Goal: Task Accomplishment & Management: Manage account settings

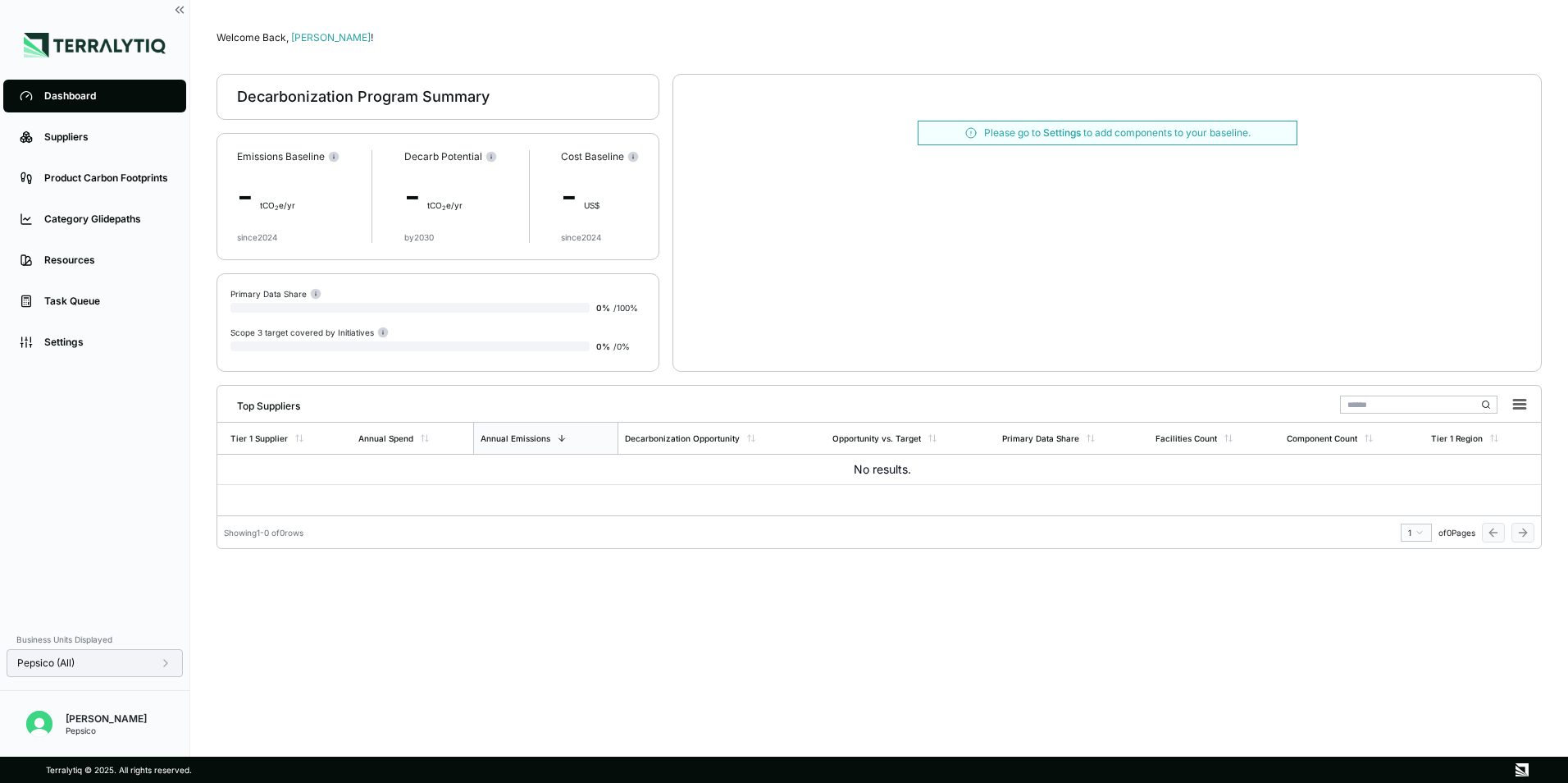
click at [114, 664] on div "Pepsico (All)" at bounding box center [95, 663] width 155 height 13
click at [81, 525] on div "Dashboard Suppliers Product Carbon Footprints Category Glidepaths Resources Tas…" at bounding box center [95, 349] width 189 height 548
click at [702, 630] on div "Welcome Back, [PERSON_NAME] ! Decarbonization Program Summary Emissions Baselin…" at bounding box center [879, 379] width 1325 height 704
click at [102, 134] on div "Suppliers" at bounding box center [107, 137] width 126 height 13
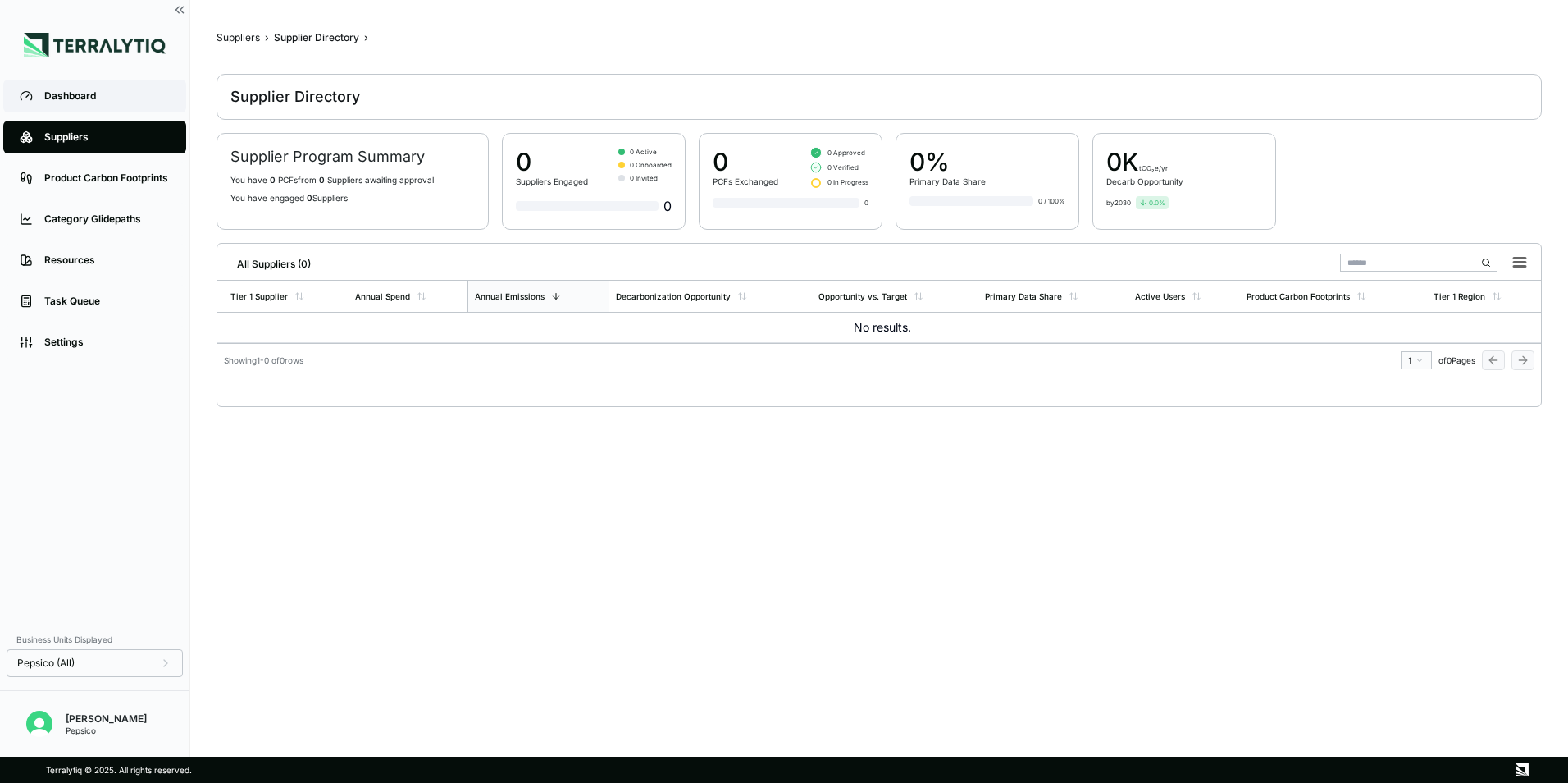
click at [68, 94] on div "Dashboard" at bounding box center [107, 96] width 126 height 13
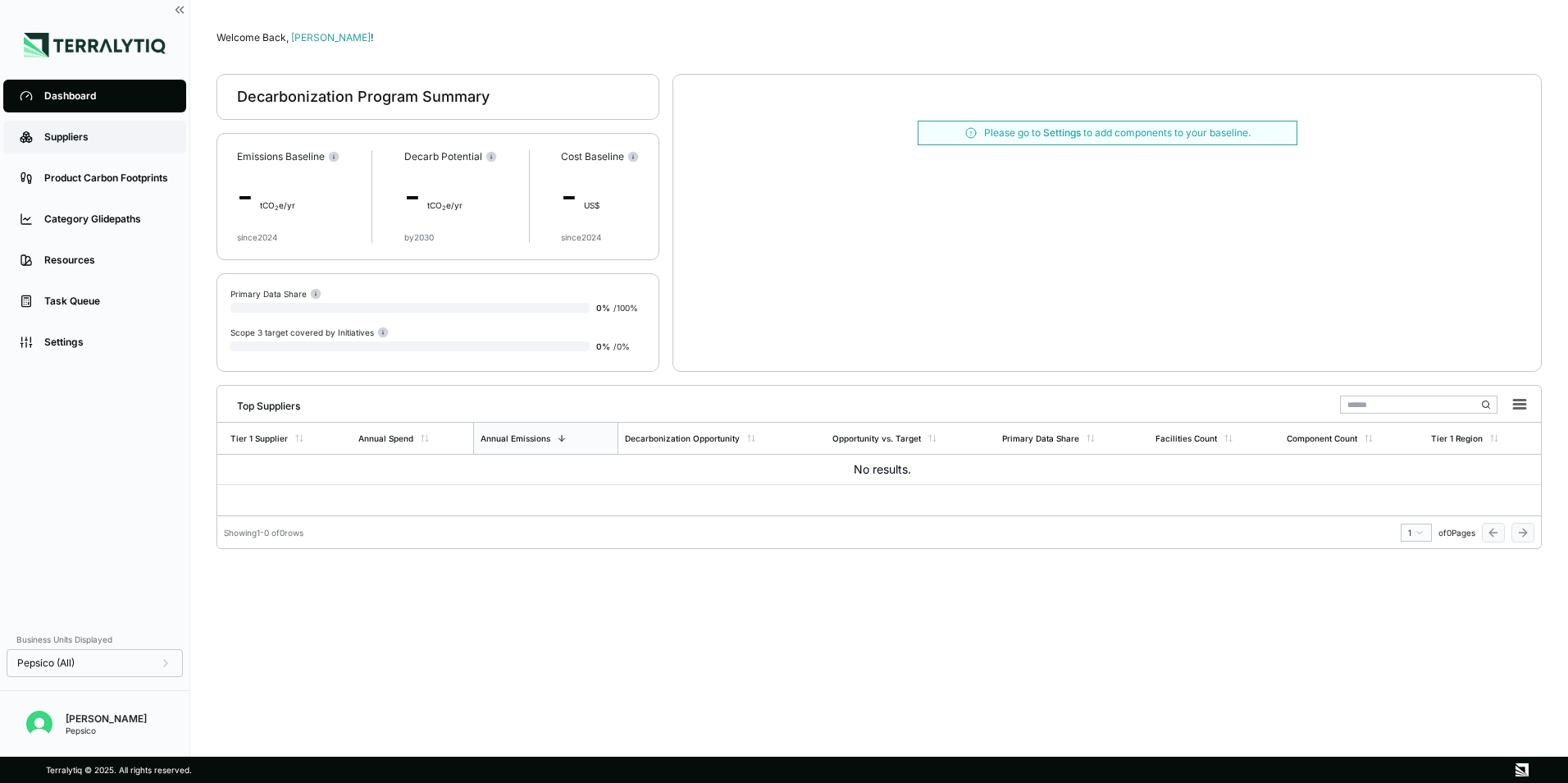
click at [71, 143] on div "Suppliers" at bounding box center [107, 137] width 126 height 13
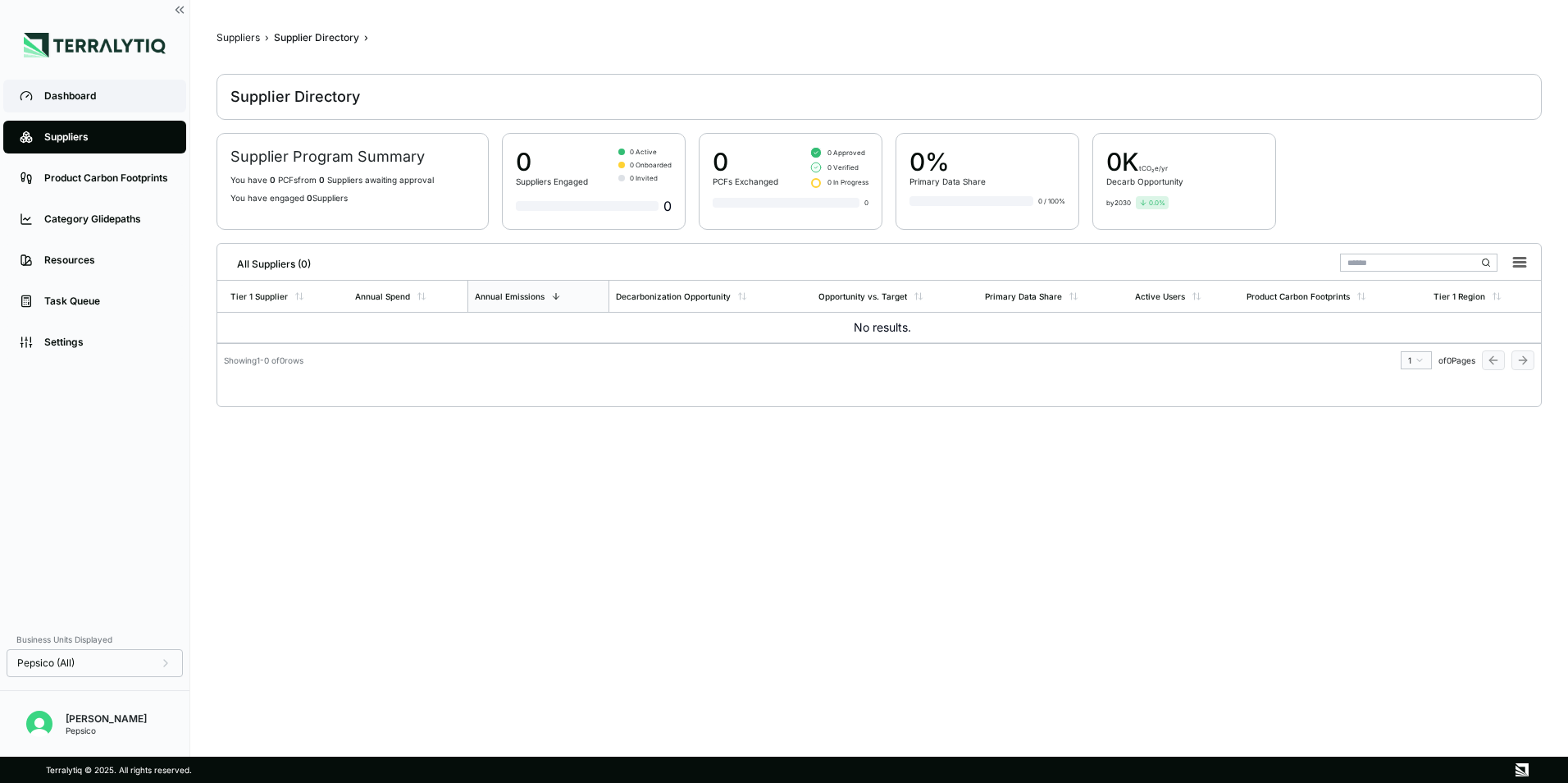
click at [107, 98] on div "Dashboard" at bounding box center [107, 96] width 126 height 13
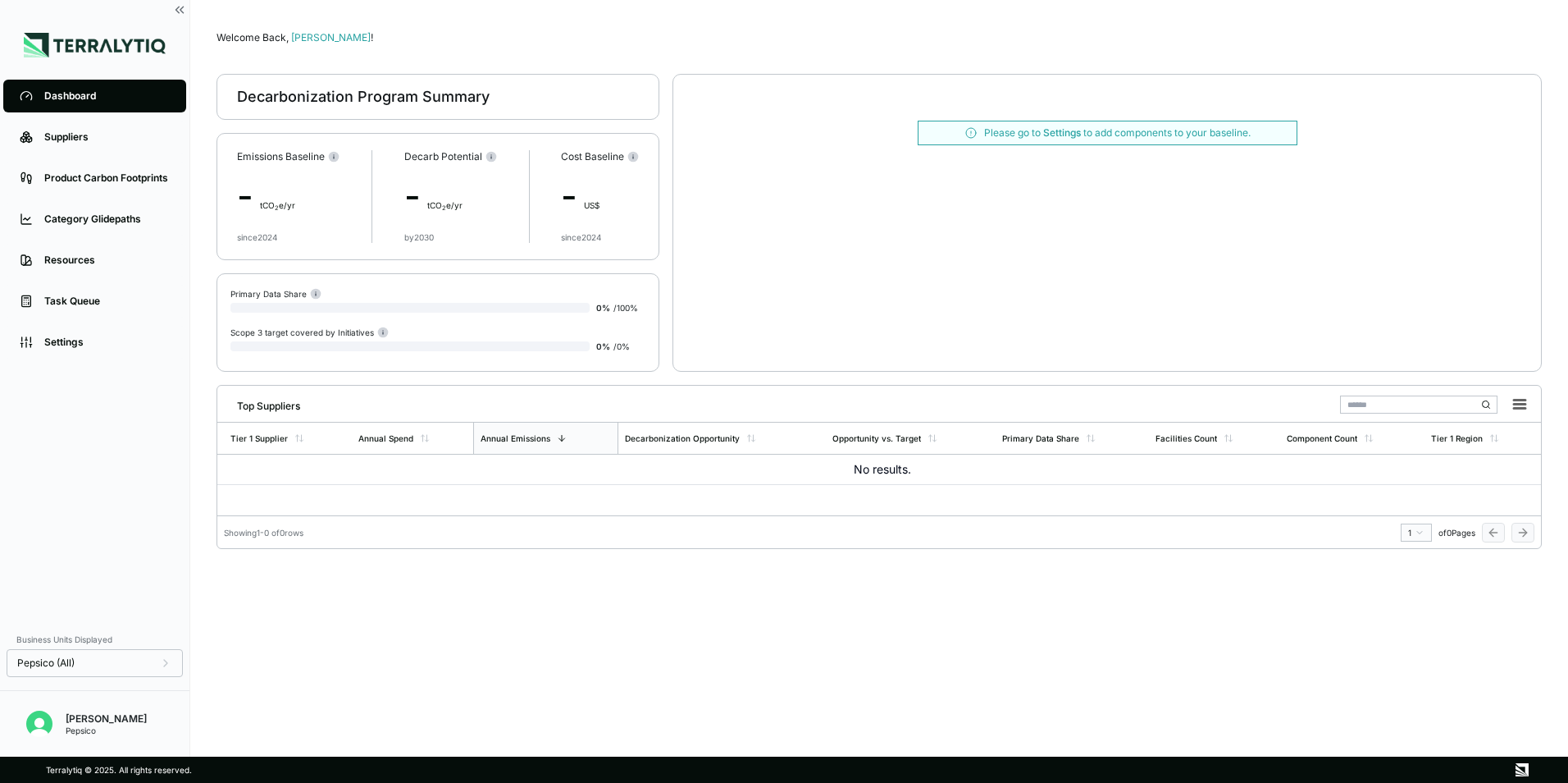
click at [425, 649] on div "Welcome Back, [PERSON_NAME] ! Decarbonization Program Summary Emissions Baselin…" at bounding box center [879, 379] width 1325 height 704
click at [724, 639] on div "Welcome Back, [PERSON_NAME] ! Decarbonization Program Summary Emissions Baselin…" at bounding box center [879, 379] width 1325 height 704
click at [56, 132] on div "Suppliers" at bounding box center [107, 137] width 126 height 13
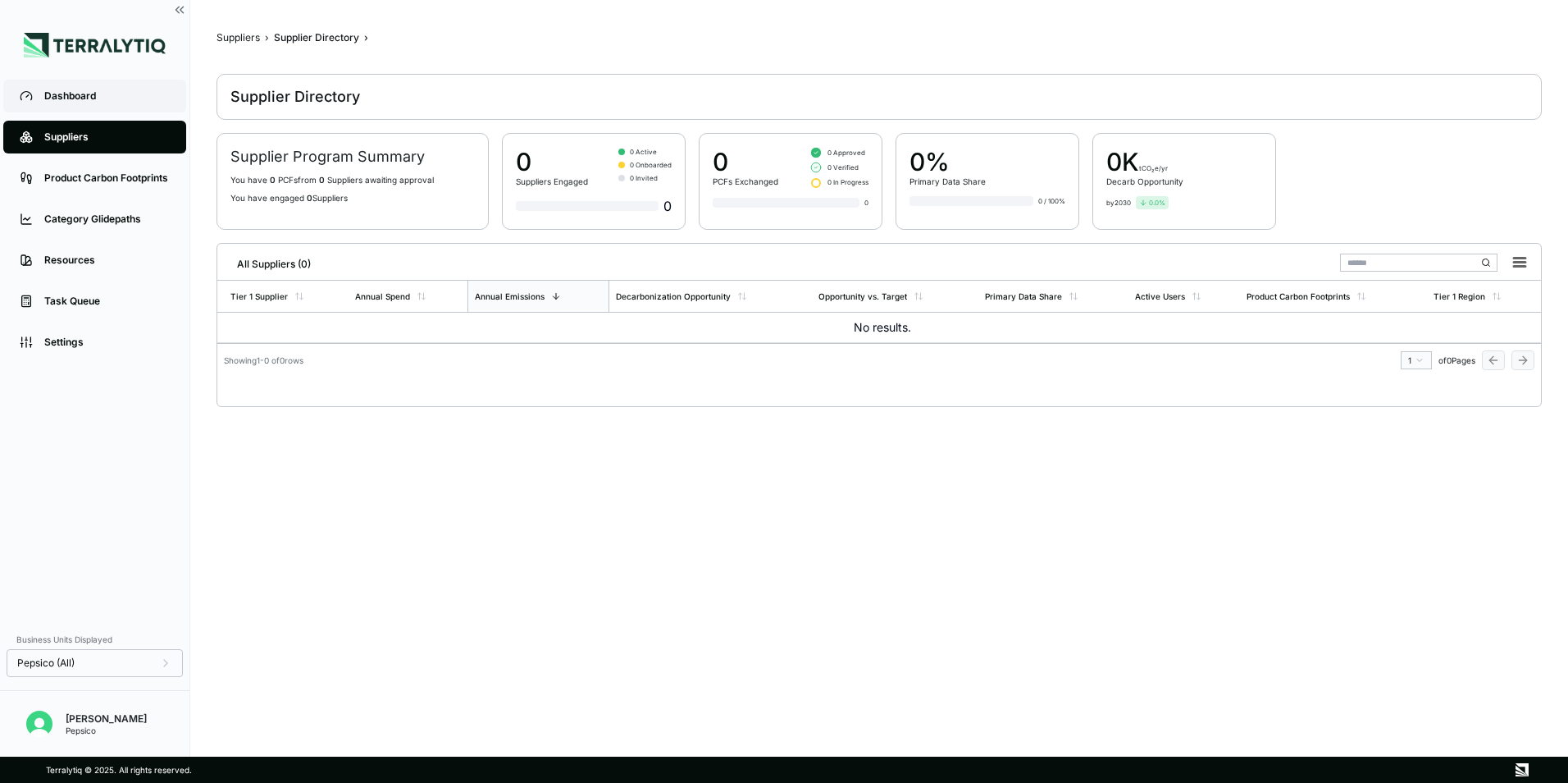
click at [88, 92] on div "Dashboard" at bounding box center [107, 96] width 126 height 13
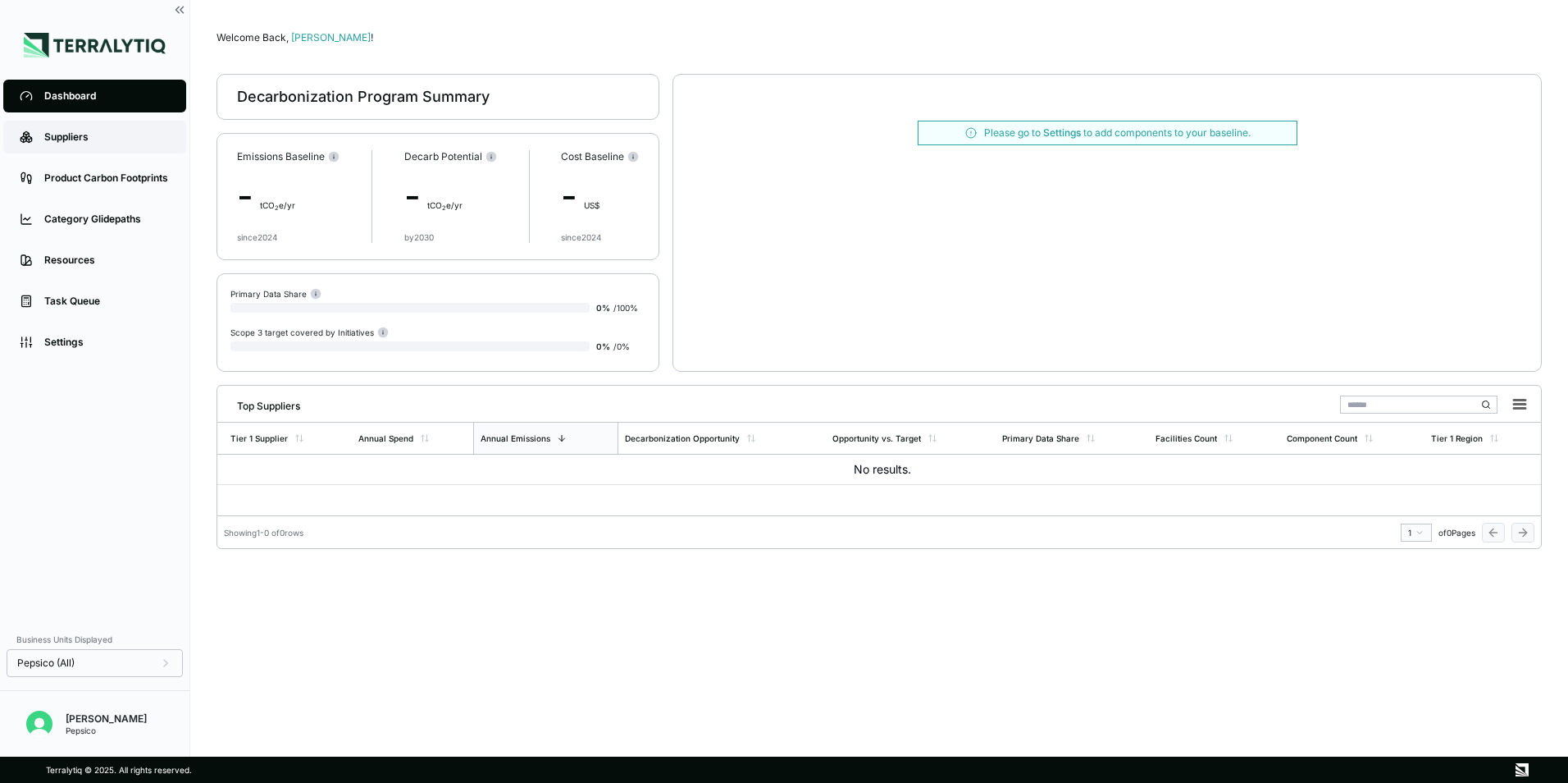
click at [71, 139] on div "Suppliers" at bounding box center [107, 137] width 126 height 13
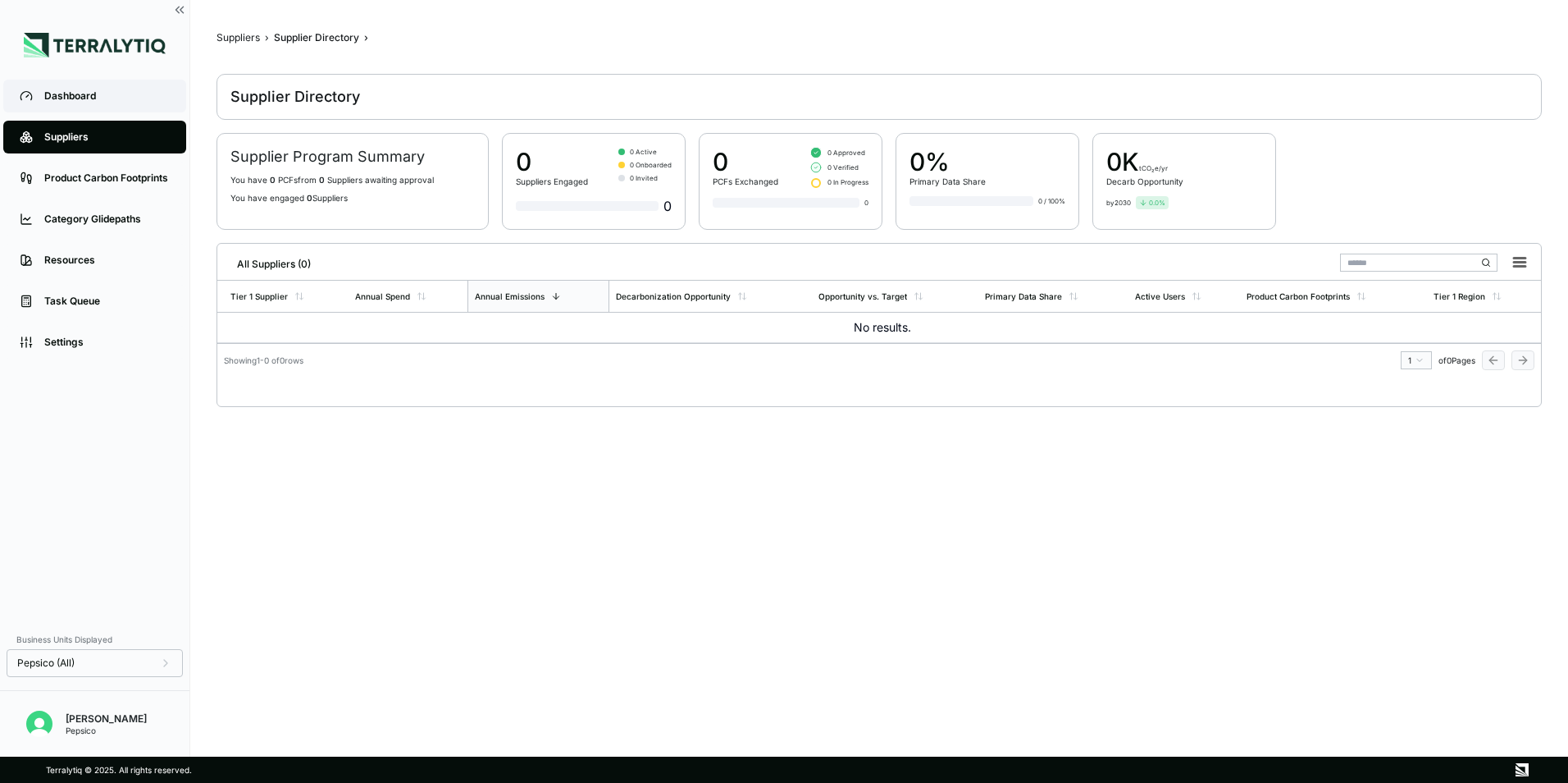
click at [81, 94] on div "Dashboard" at bounding box center [107, 96] width 126 height 13
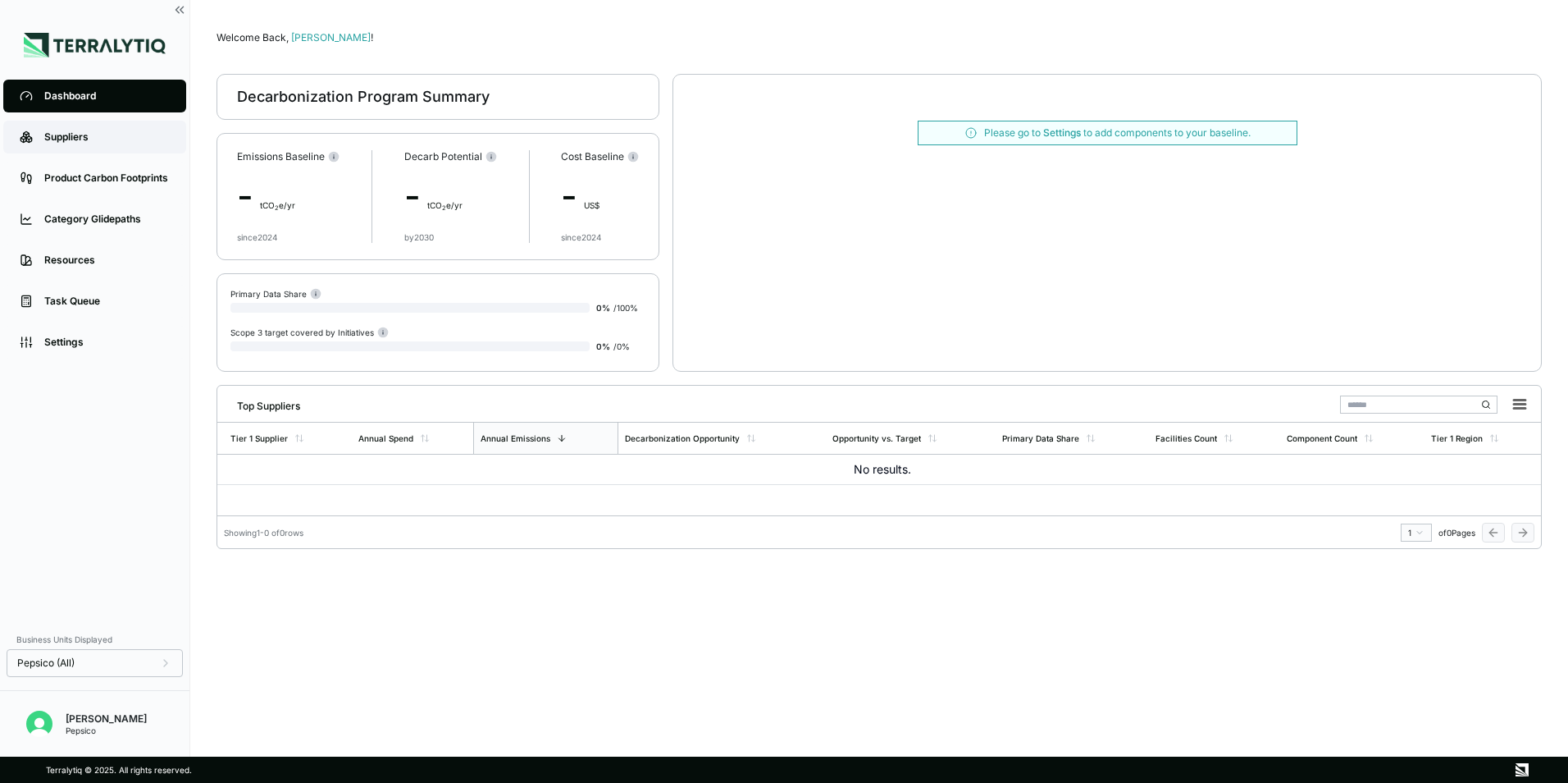
click at [44, 138] on div "Suppliers" at bounding box center [107, 137] width 126 height 13
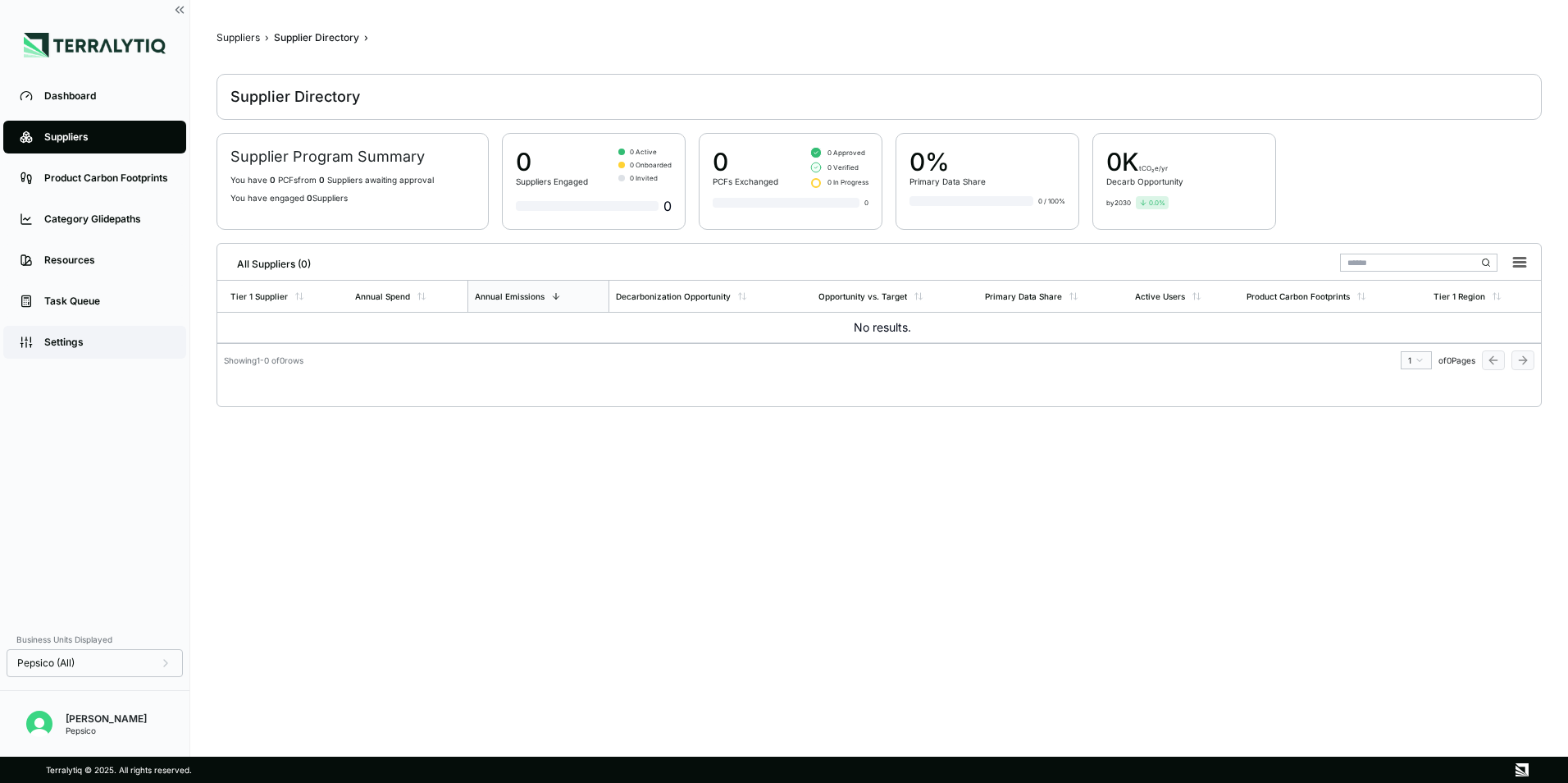
click at [65, 347] on div "Settings" at bounding box center [107, 342] width 126 height 13
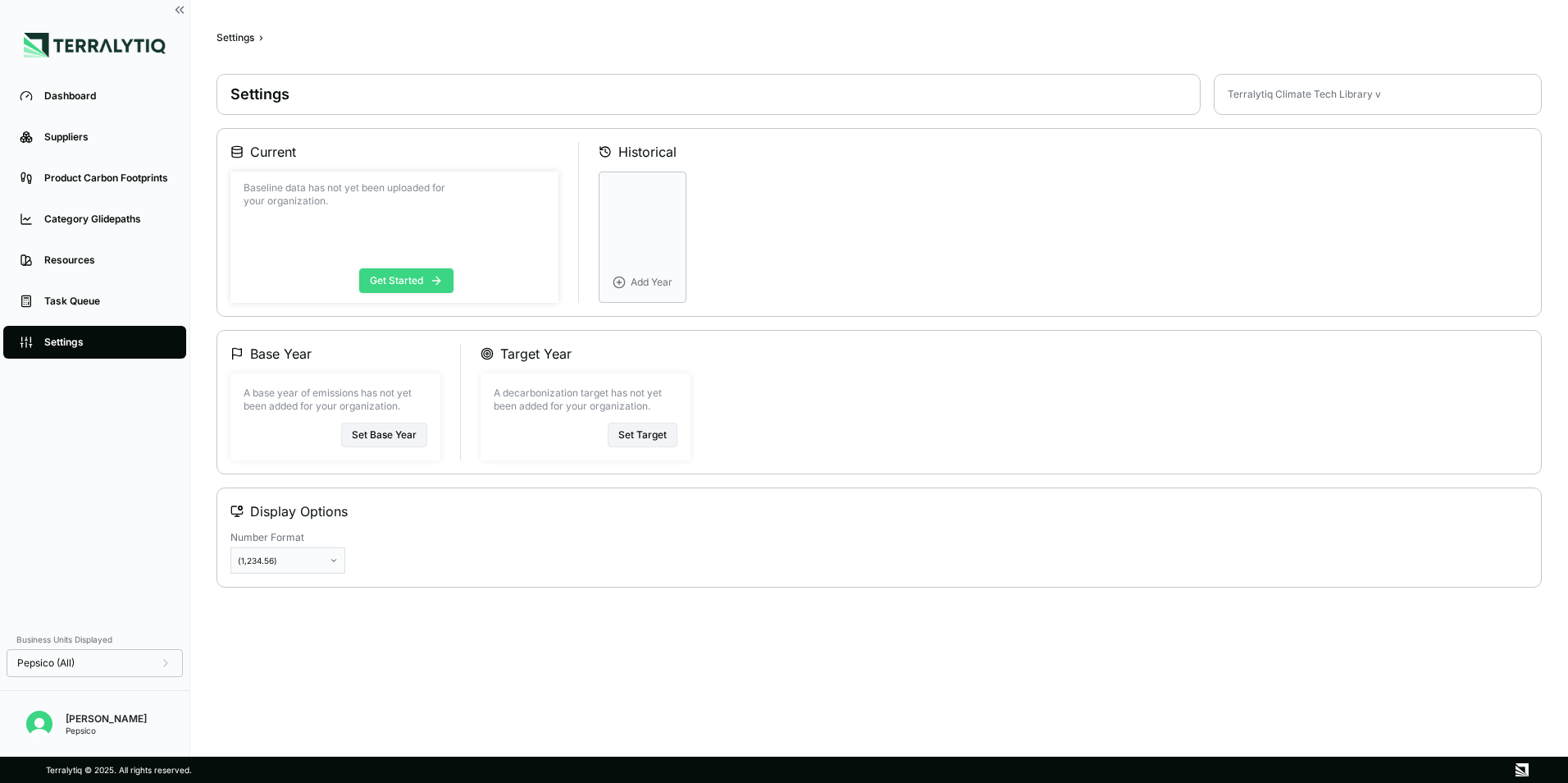
click at [428, 279] on button "Get Started" at bounding box center [406, 280] width 95 height 25
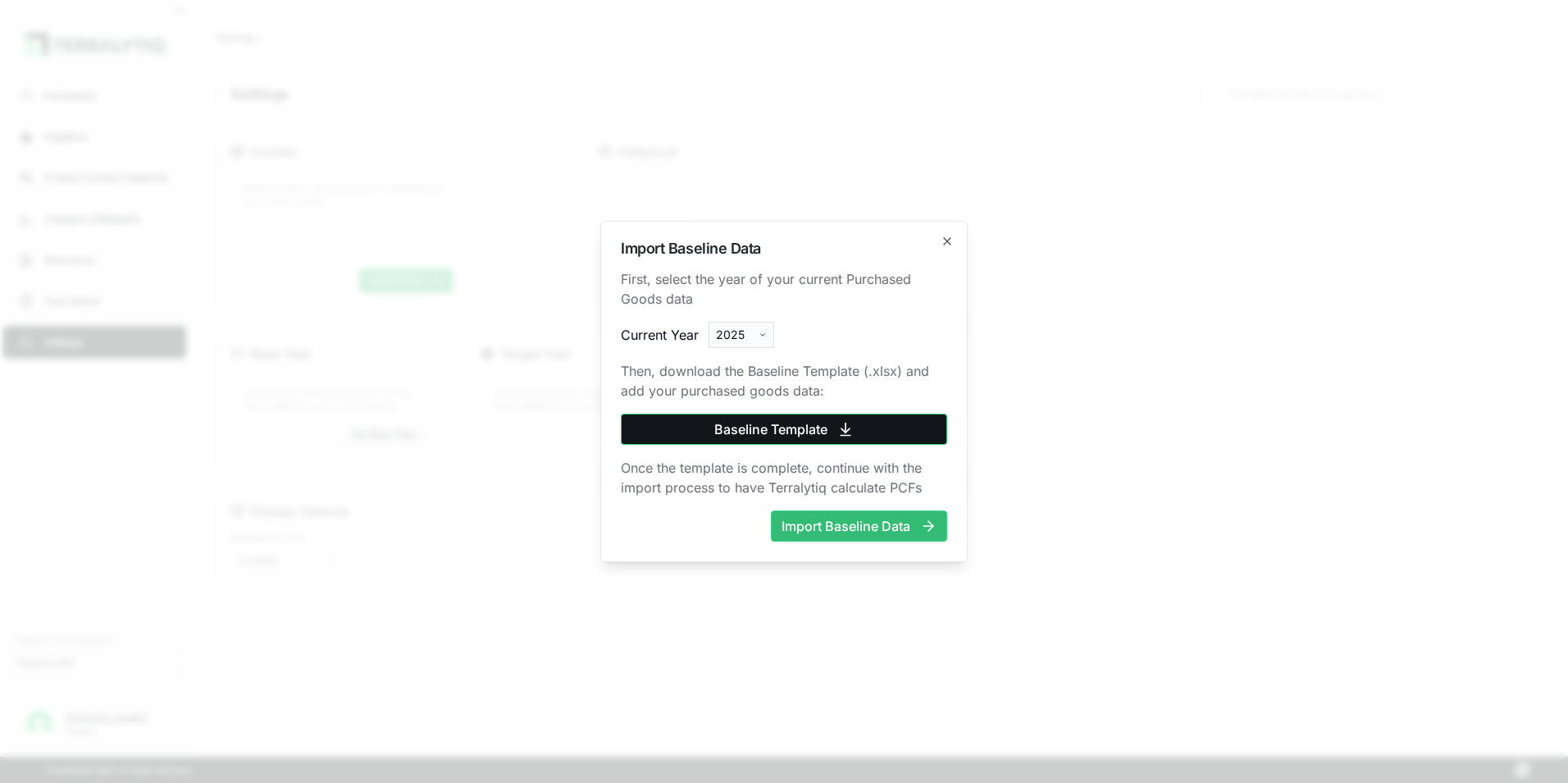
click at [801, 428] on button "Baseline Template" at bounding box center [784, 429] width 326 height 31
click at [753, 331] on body "Dashboard Suppliers Product Carbon Footprints Category Glidepaths Resources Tas…" at bounding box center [784, 392] width 1568 height 783
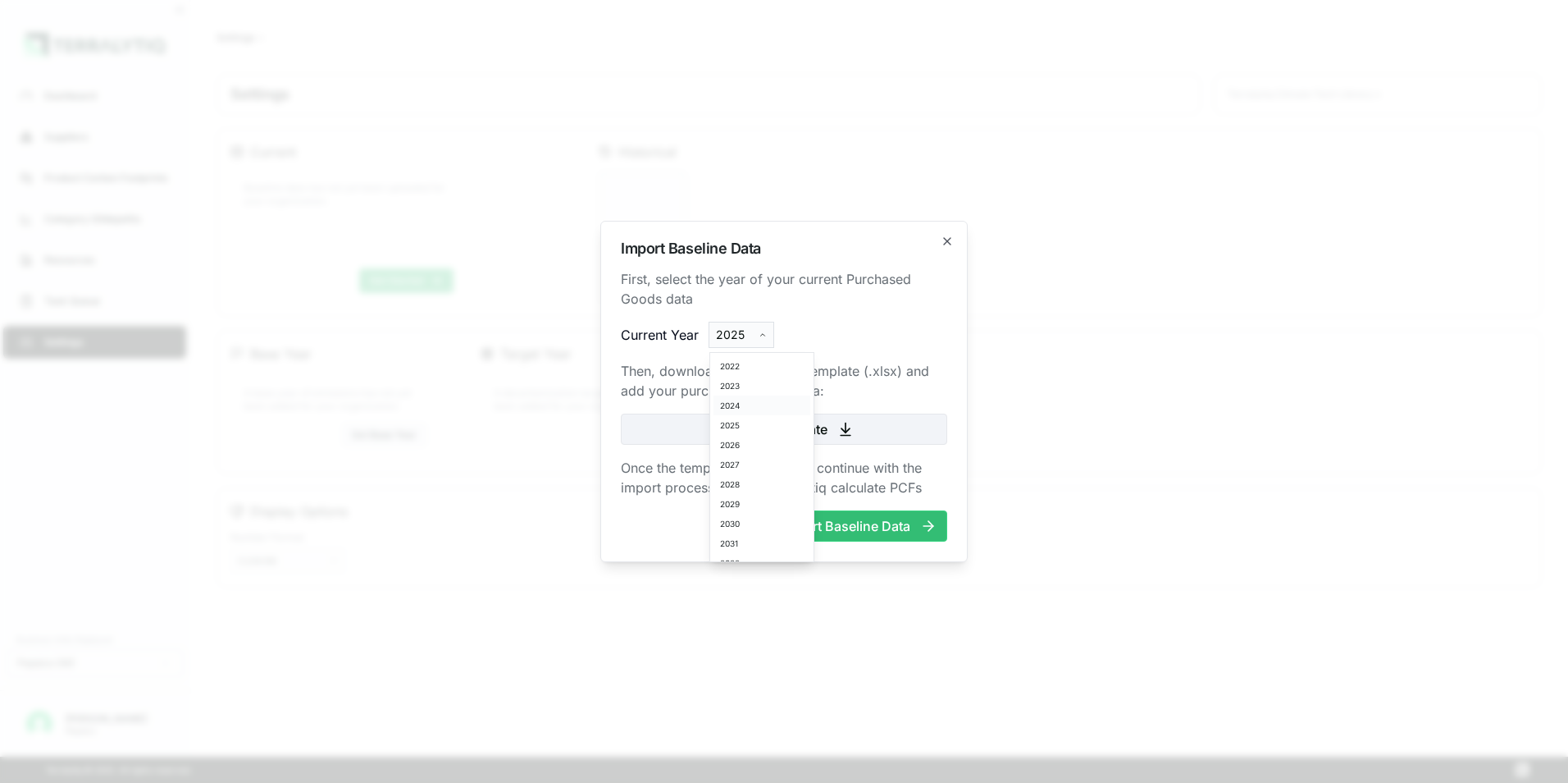
click at [754, 409] on div "2024" at bounding box center [761, 404] width 96 height 19
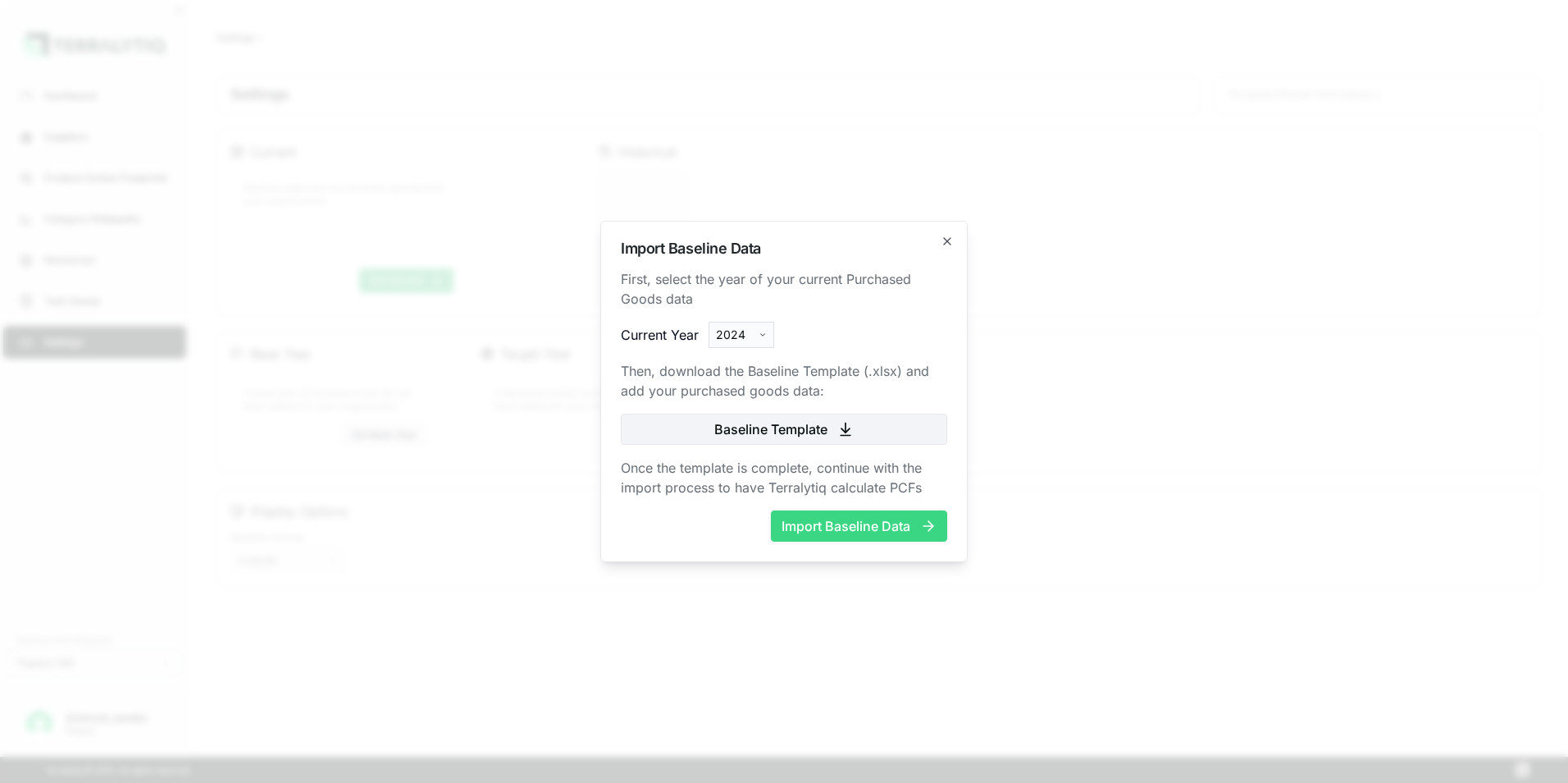
click at [836, 525] on button "Import Baseline Data" at bounding box center [859, 526] width 176 height 31
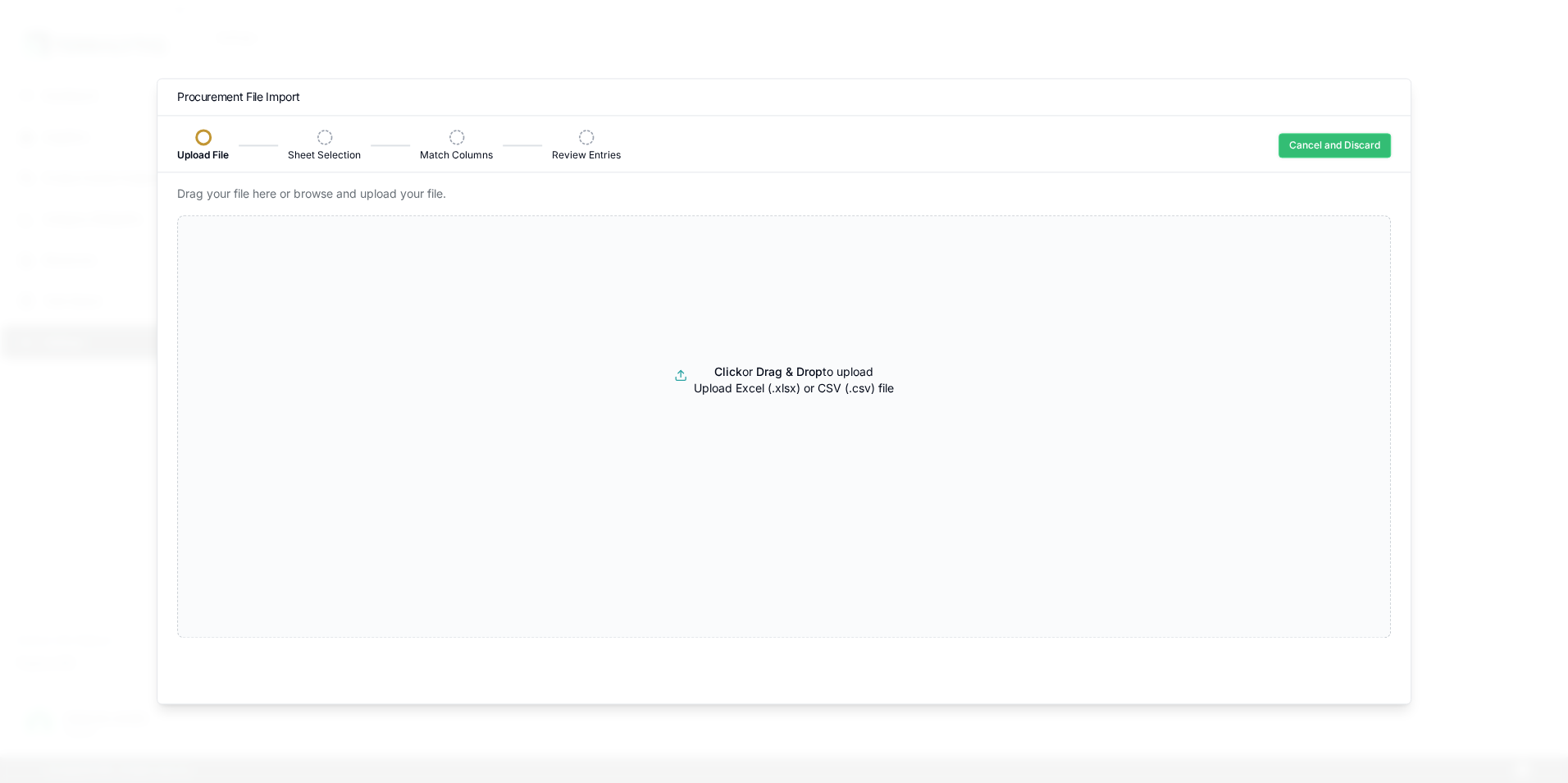
click at [1336, 142] on button "Cancel and Discard" at bounding box center [1335, 145] width 112 height 25
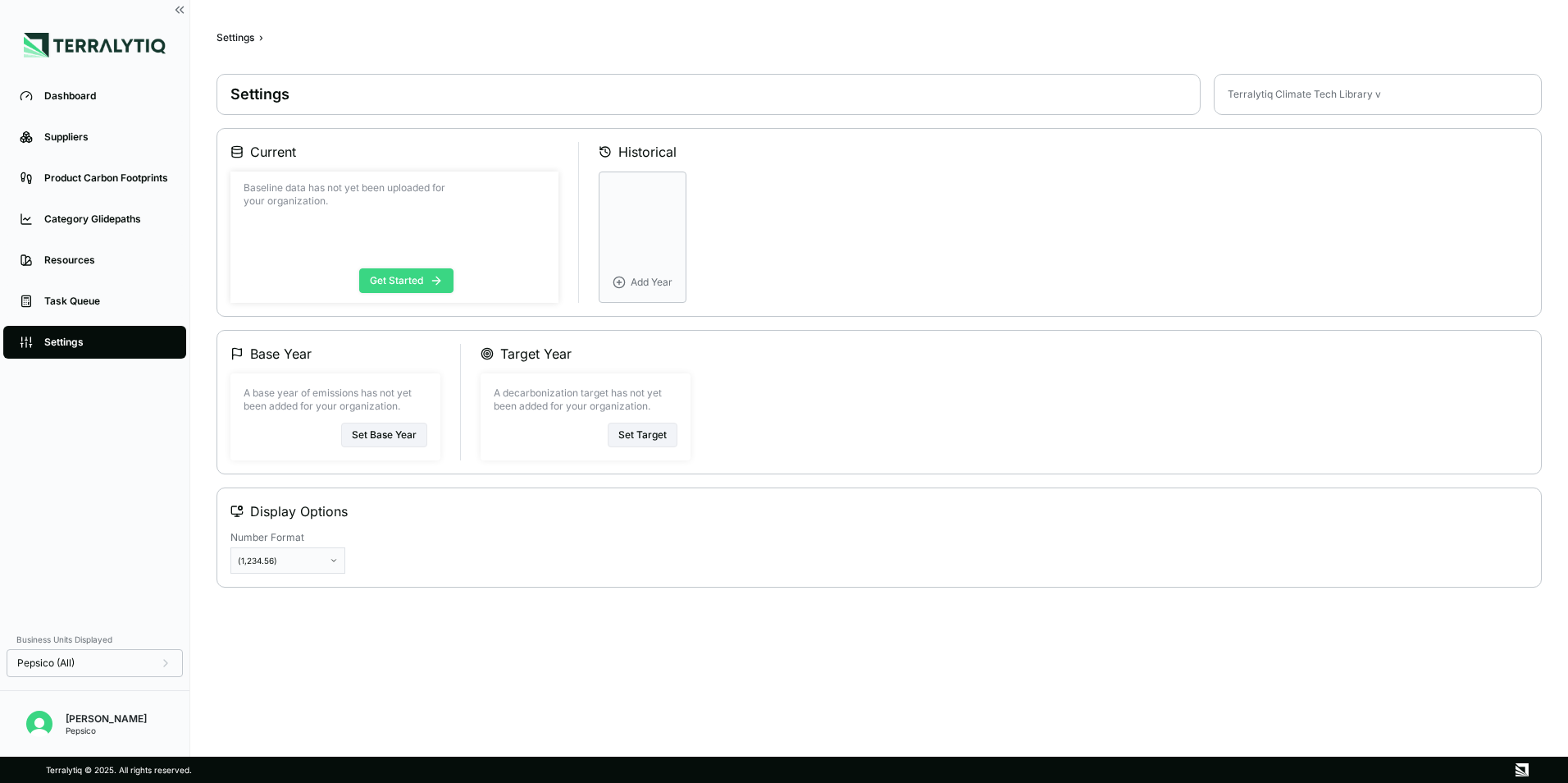
click at [391, 278] on button "Get Started" at bounding box center [406, 280] width 95 height 25
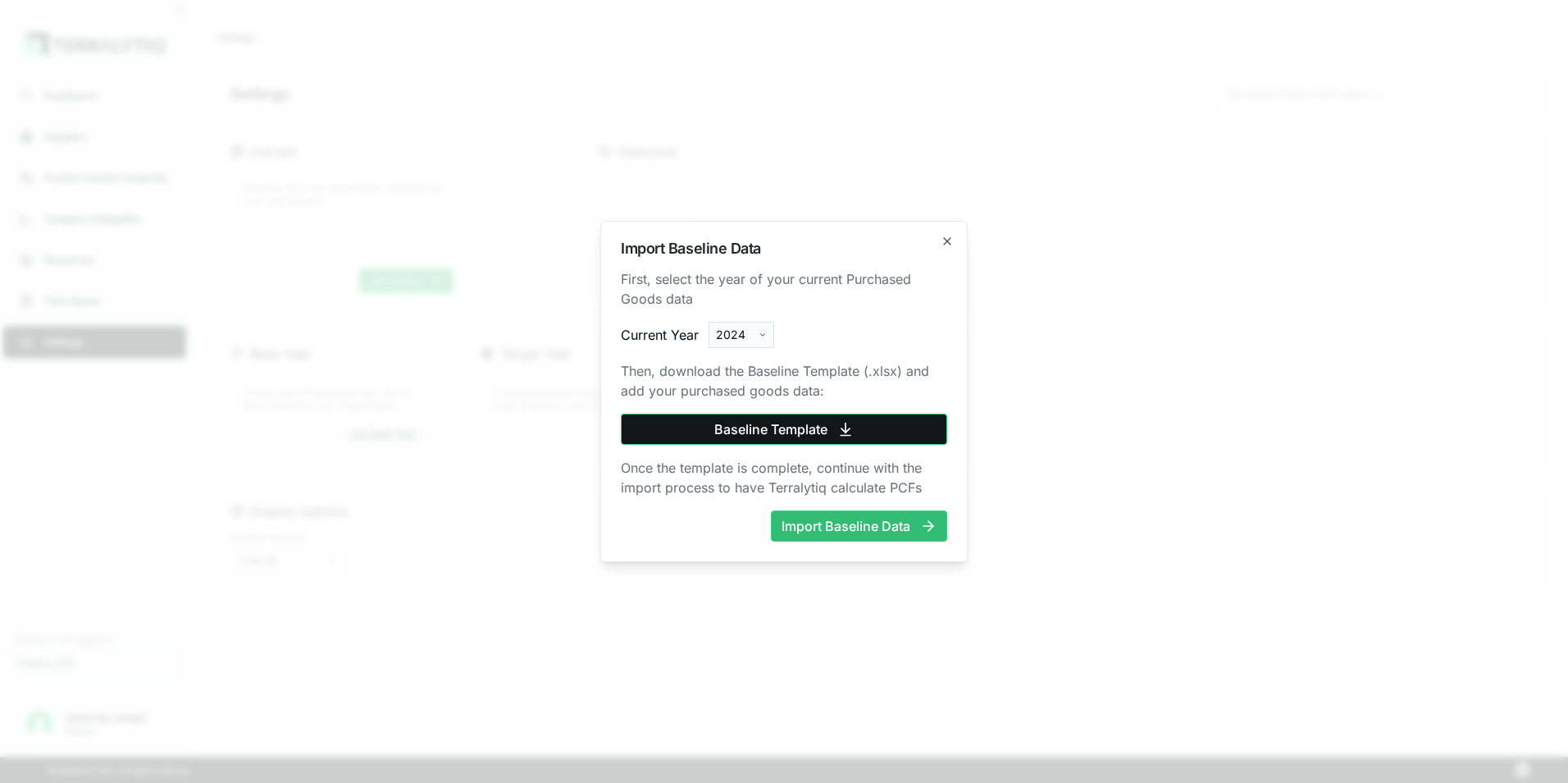
click at [734, 418] on button "Baseline Template" at bounding box center [784, 429] width 326 height 31
click at [949, 251] on div "Import Baseline Data First, select the year of your current Purchased Goods dat…" at bounding box center [784, 391] width 367 height 341
click at [949, 243] on icon "button" at bounding box center [947, 241] width 6 height 6
